Goal: Find specific page/section: Find specific page/section

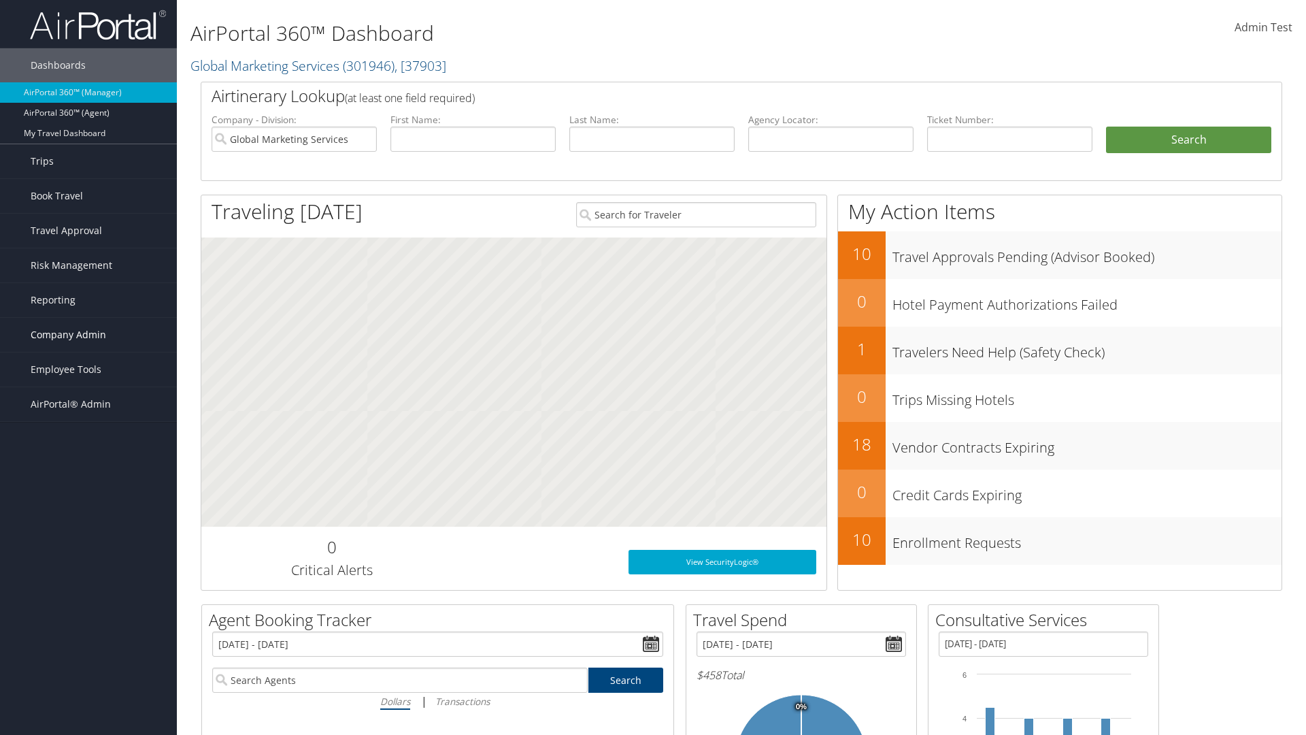
click at [88, 335] on span "Company Admin" at bounding box center [69, 335] width 76 height 34
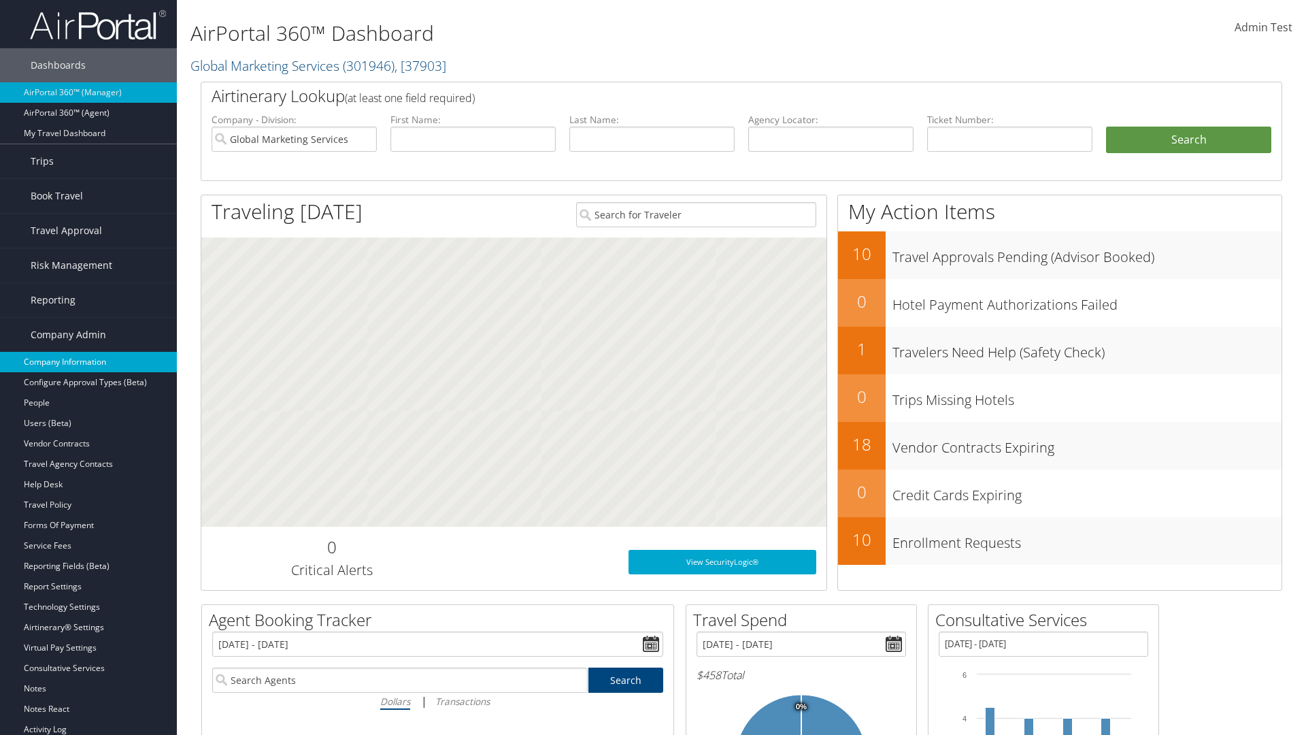
click at [88, 362] on link "Company Information" at bounding box center [88, 362] width 177 height 20
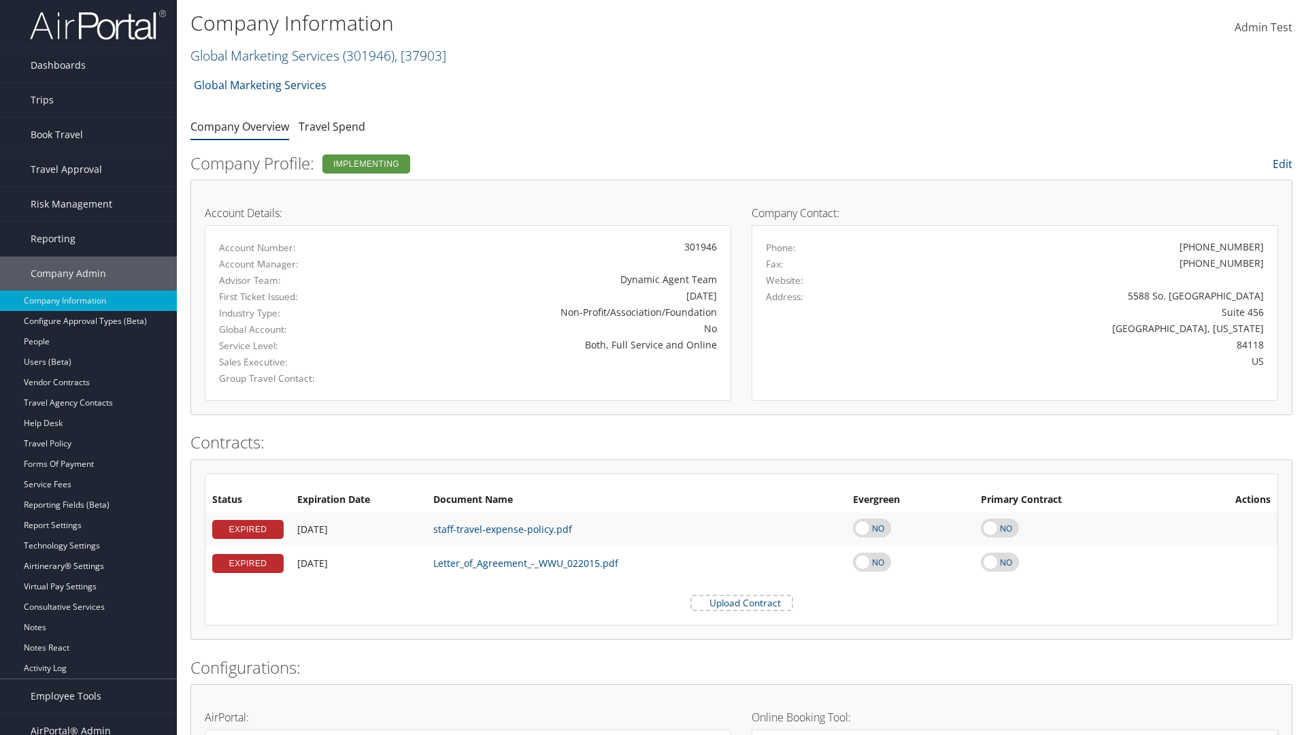
click at [263, 55] on link "Global Marketing Services ( 301946 ) , [ 37903 ]" at bounding box center [319, 55] width 256 height 18
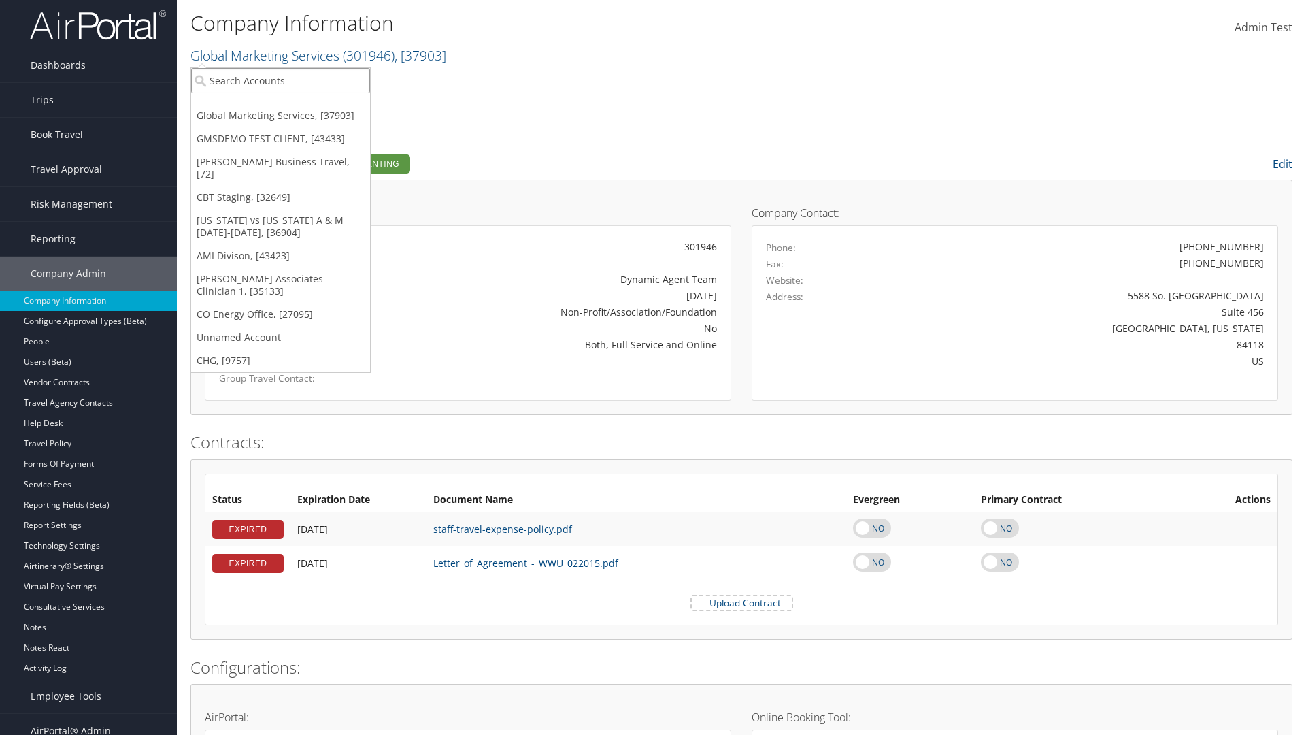
click at [280, 80] on input "search" at bounding box center [280, 80] width 179 height 25
type input "[PERSON_NAME] Business Travel"
click at [299, 105] on div "Christopherson Business Travel (C10001), [72]" at bounding box center [300, 105] width 232 height 12
